Goal: Navigation & Orientation: Find specific page/section

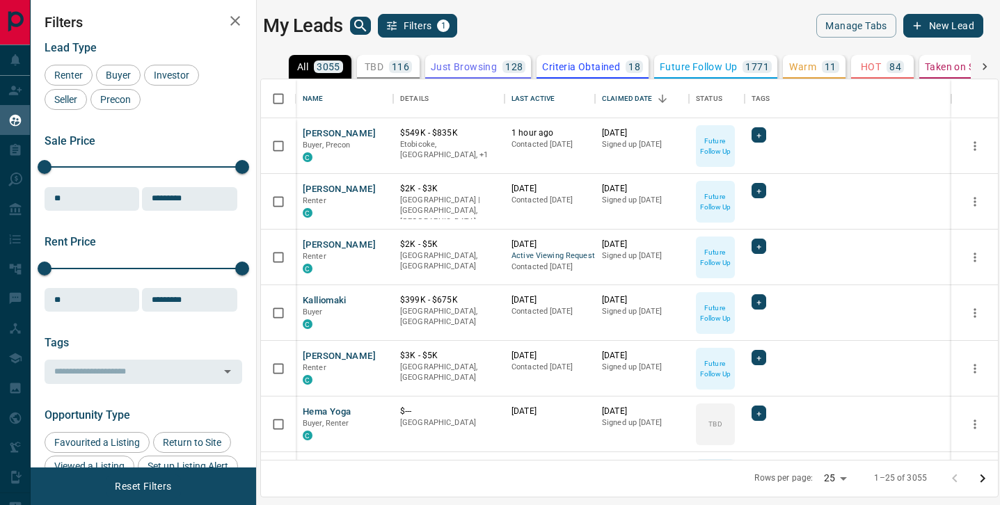
scroll to position [381, 737]
click at [355, 35] on div "My Leads Filters 1" at bounding box center [443, 26] width 361 height 24
click at [360, 28] on icon "search button" at bounding box center [360, 25] width 12 height 12
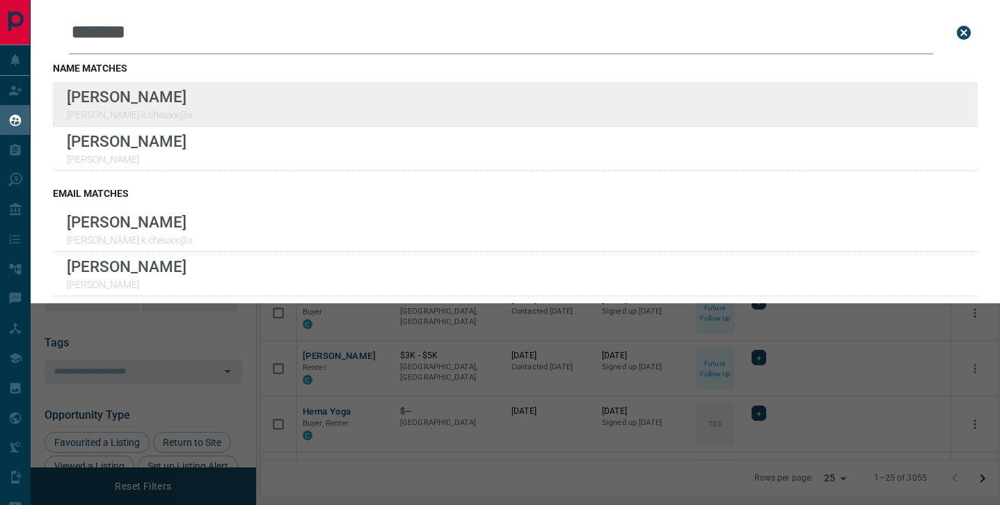
type input "*******"
click at [0, 0] on div "Lead Transfers Claim Leads My Leads Tasks Opportunities Deals Campaigns Automat…" at bounding box center [500, 244] width 1000 height 488
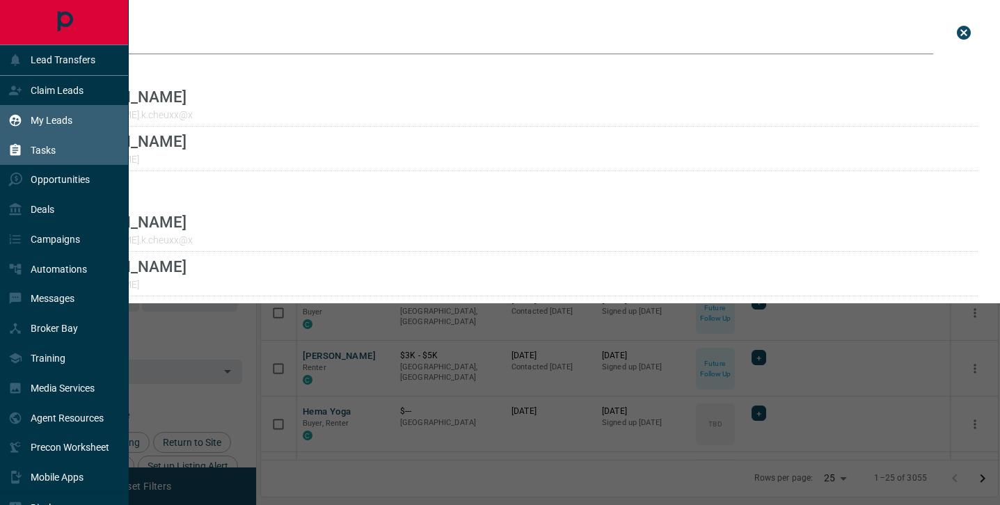
click at [40, 148] on p "Tasks" at bounding box center [43, 150] width 25 height 11
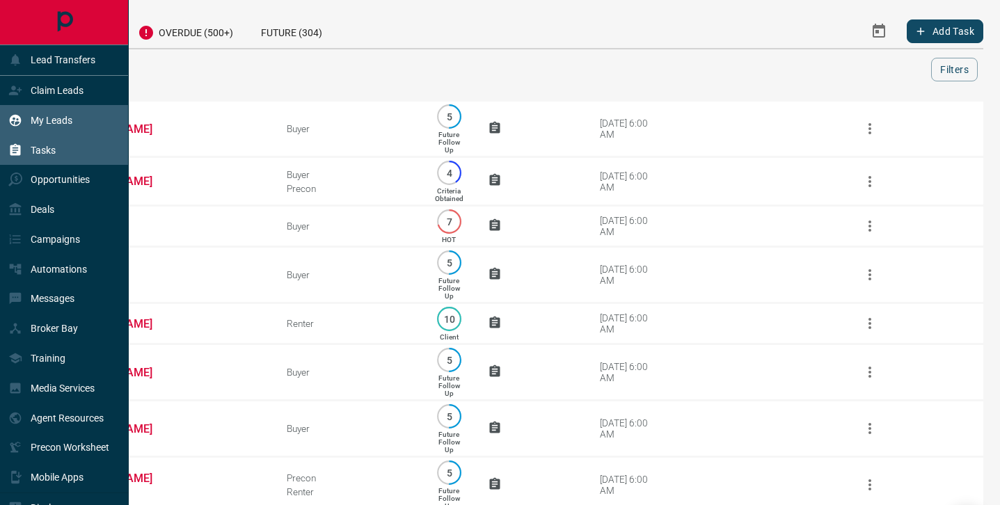
click at [49, 122] on p "My Leads" at bounding box center [52, 120] width 42 height 11
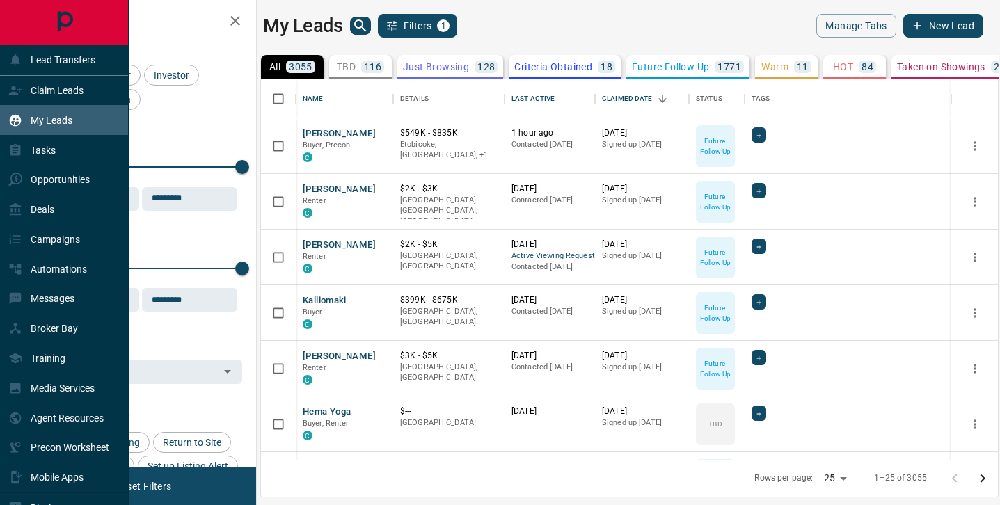
scroll to position [381, 737]
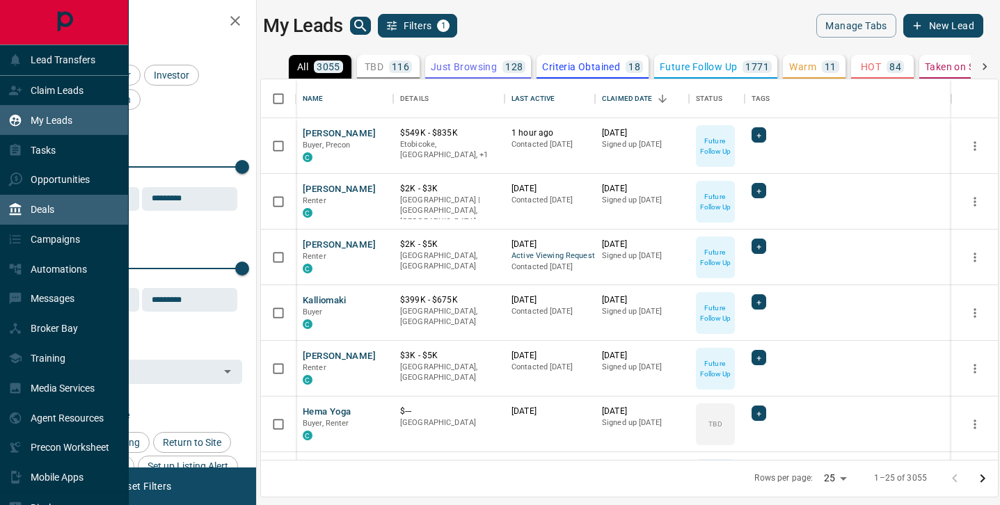
click at [49, 212] on p "Deals" at bounding box center [43, 209] width 24 height 11
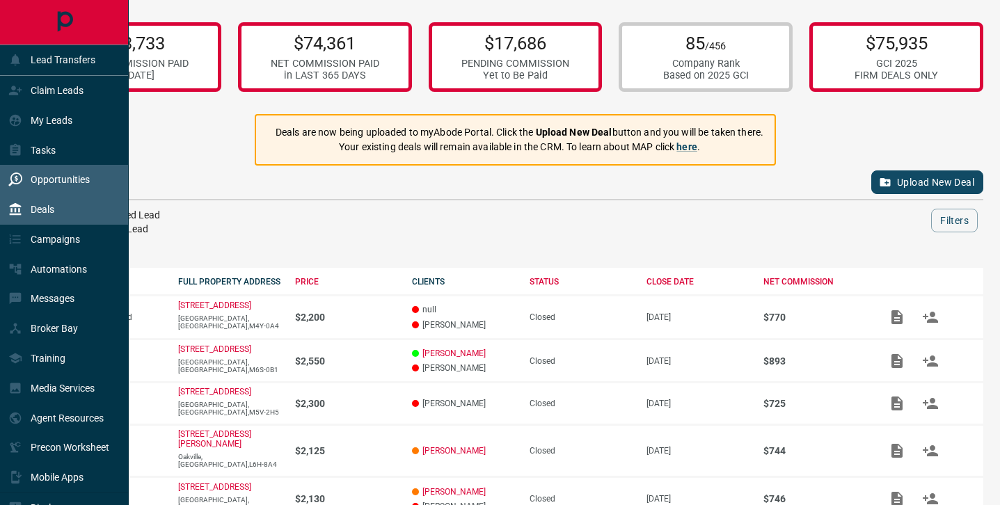
click at [47, 179] on p "Opportunities" at bounding box center [60, 179] width 59 height 11
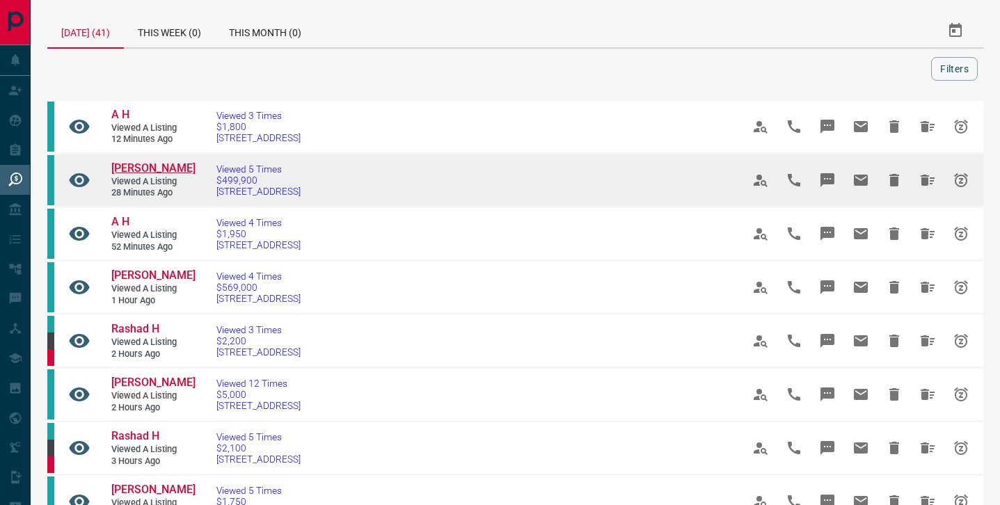
click at [159, 165] on span "[PERSON_NAME]" at bounding box center [153, 167] width 84 height 13
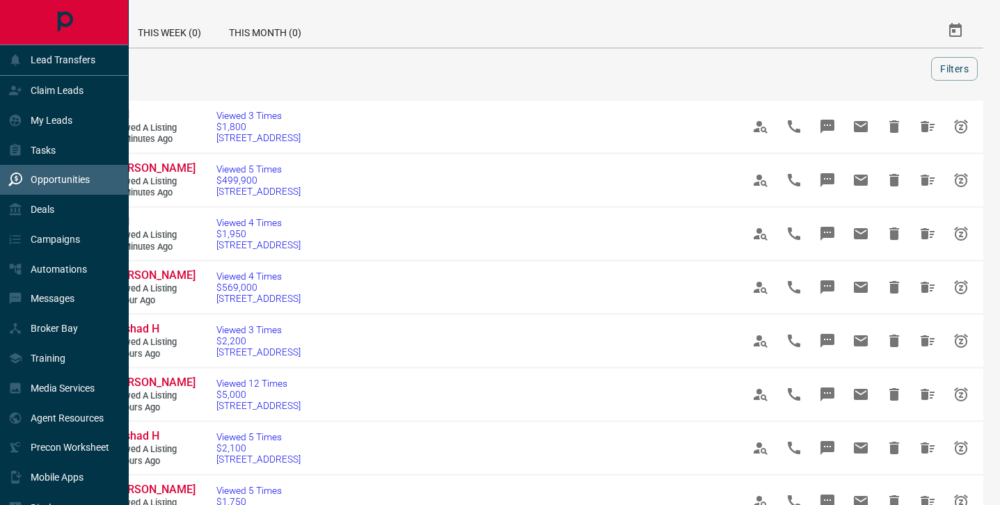
click at [68, 21] on icon "Main Page" at bounding box center [64, 21] width 31 height 31
click at [44, 211] on p "Deals" at bounding box center [43, 209] width 24 height 11
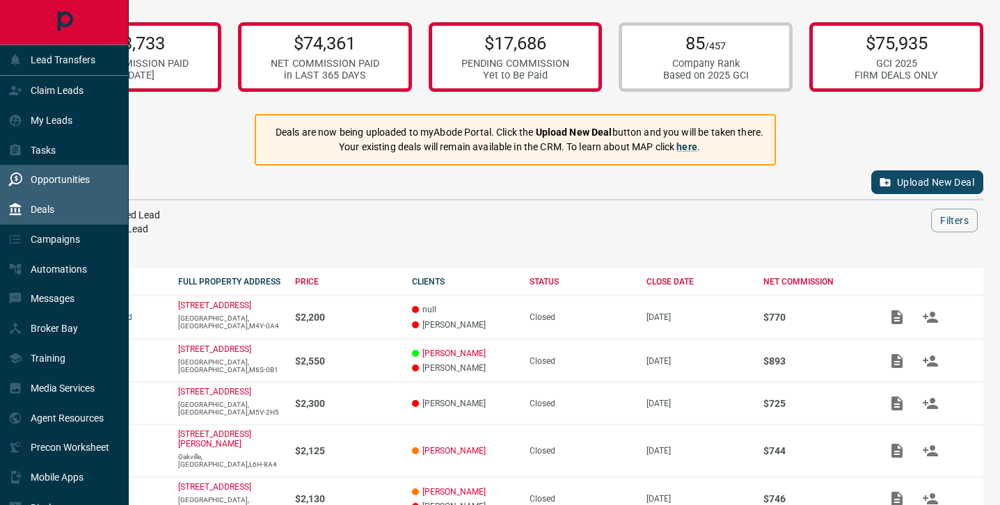
click at [47, 186] on div "Opportunities" at bounding box center [48, 179] width 81 height 23
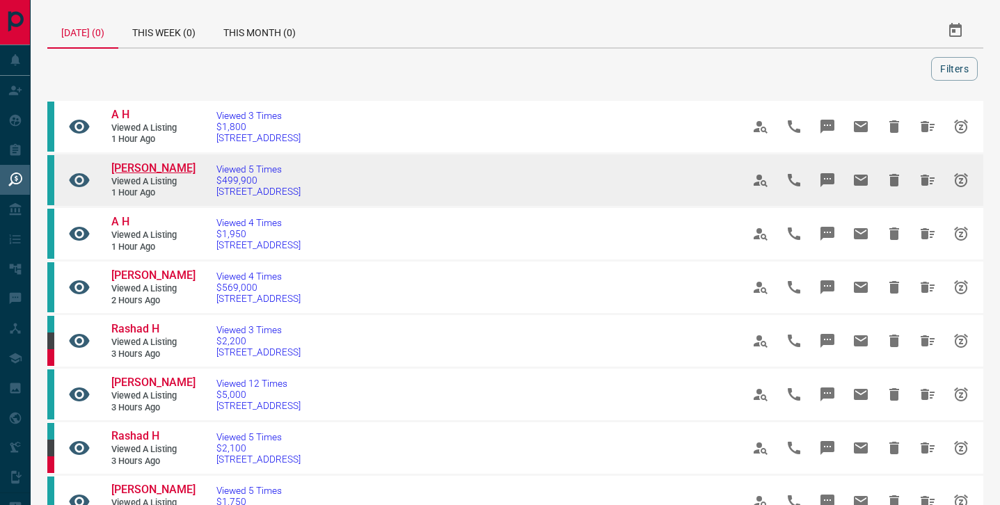
click at [156, 168] on span "[PERSON_NAME]" at bounding box center [153, 167] width 84 height 13
